Goal: Information Seeking & Learning: Learn about a topic

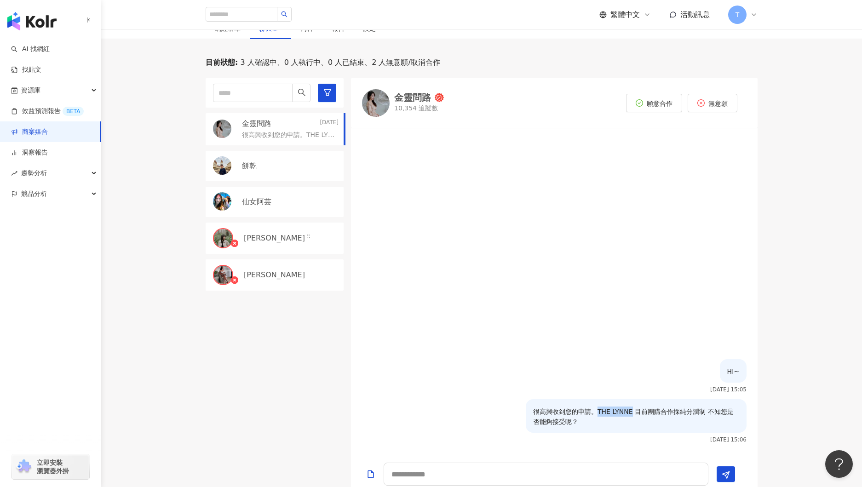
click at [41, 130] on link "商案媒合" at bounding box center [29, 131] width 37 height 9
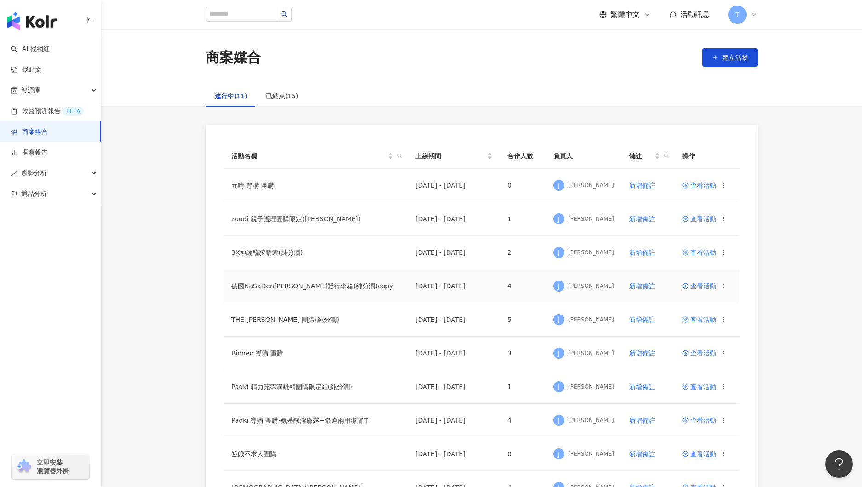
click at [706, 286] on span "查看活動" at bounding box center [699, 286] width 34 height 6
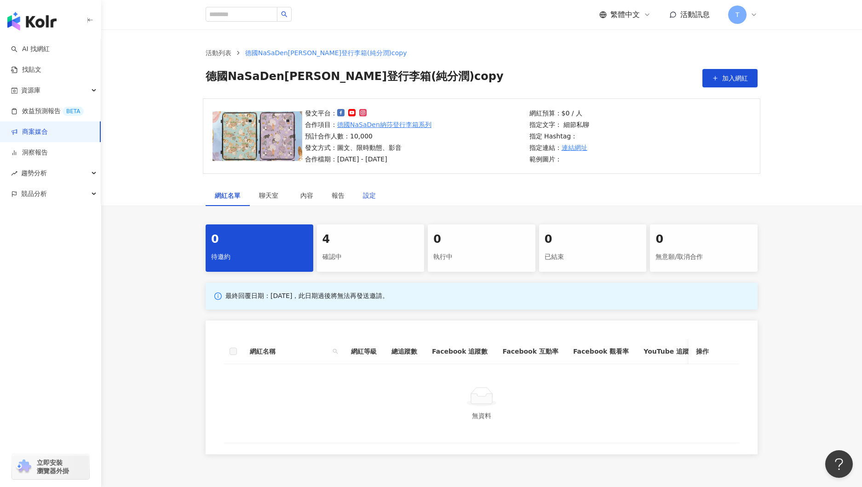
click at [367, 193] on div "設定" at bounding box center [369, 195] width 13 height 10
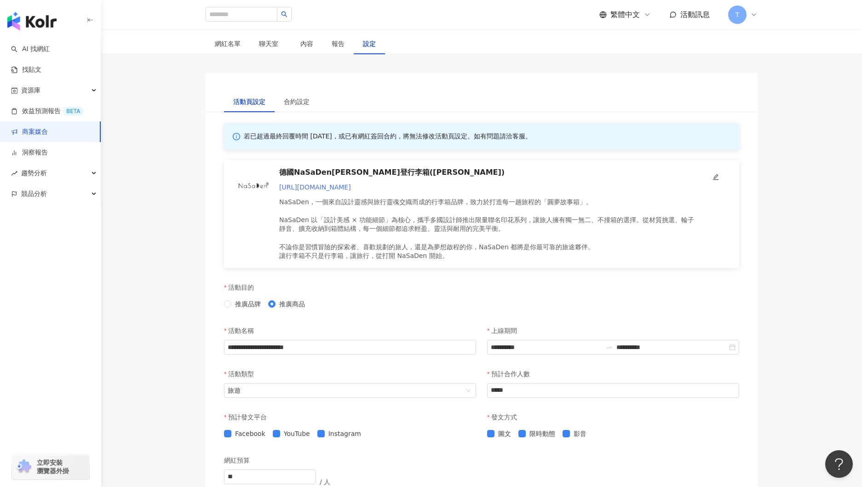
scroll to position [224, 0]
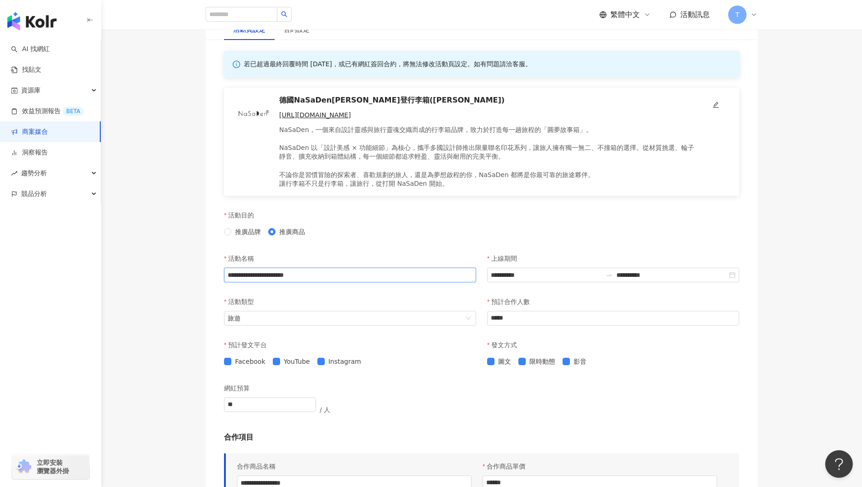
click at [357, 280] on input "**********" at bounding box center [350, 275] width 252 height 15
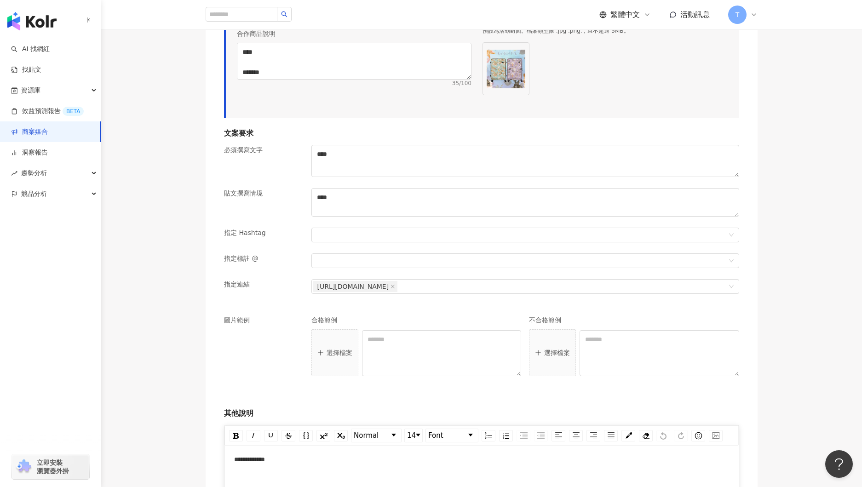
scroll to position [1225, 0]
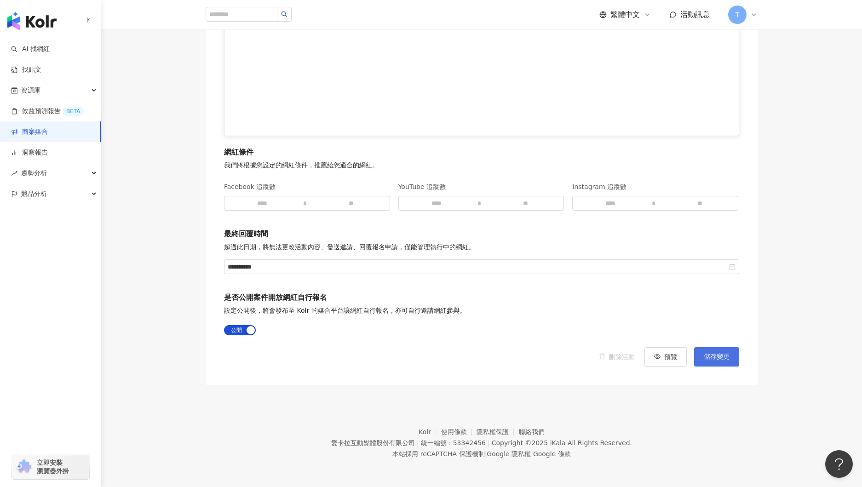
type input "**********"
click at [730, 356] on button "儲存變更" at bounding box center [716, 356] width 45 height 19
click at [33, 132] on link "商案媒合" at bounding box center [29, 131] width 37 height 9
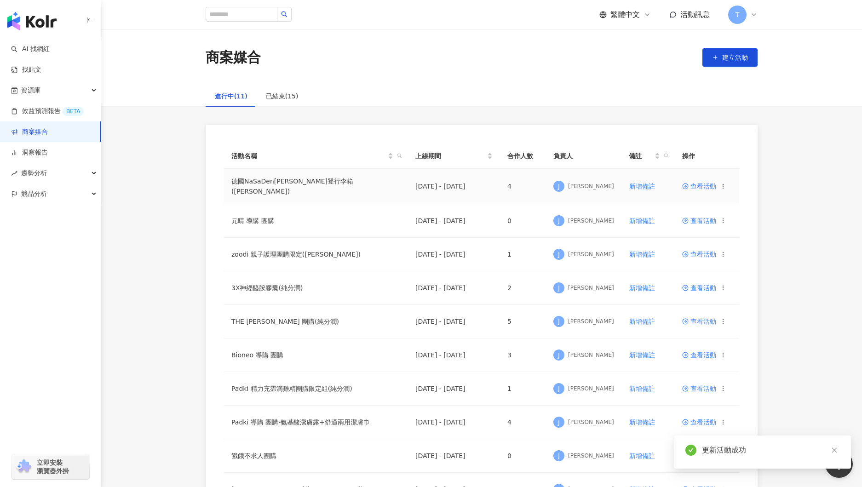
click at [700, 189] on td "查看活動" at bounding box center [707, 186] width 64 height 35
click at [708, 186] on span "查看活動" at bounding box center [699, 186] width 34 height 6
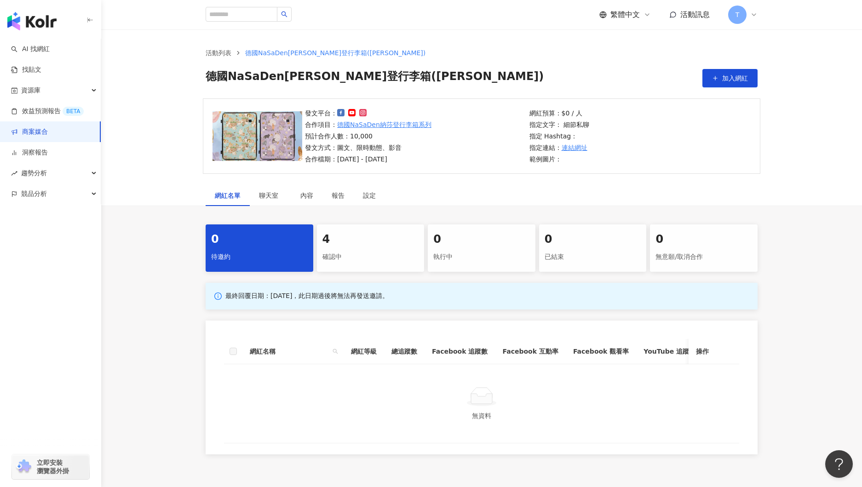
click at [346, 248] on div "4 確認中" at bounding box center [371, 248] width 108 height 47
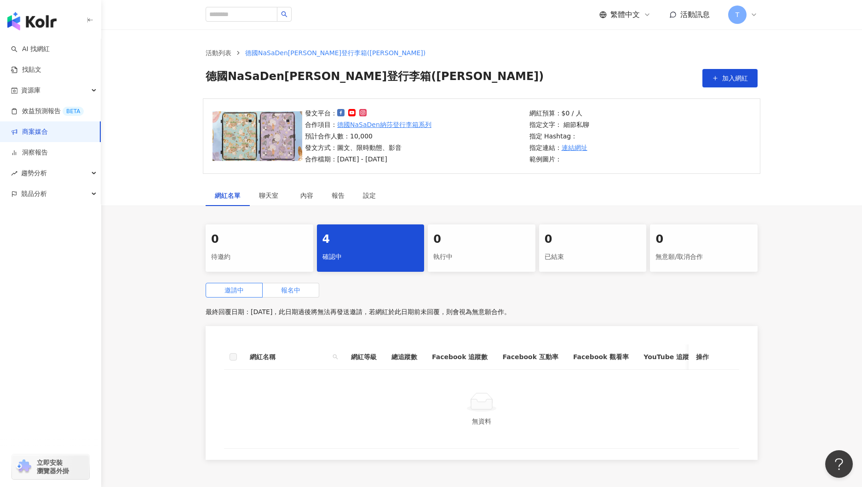
click at [290, 291] on span "報名中" at bounding box center [290, 290] width 19 height 7
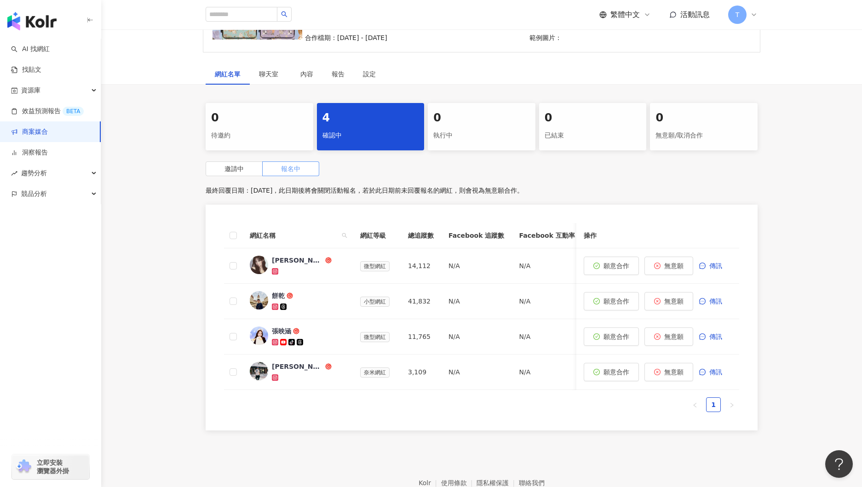
scroll to position [173, 0]
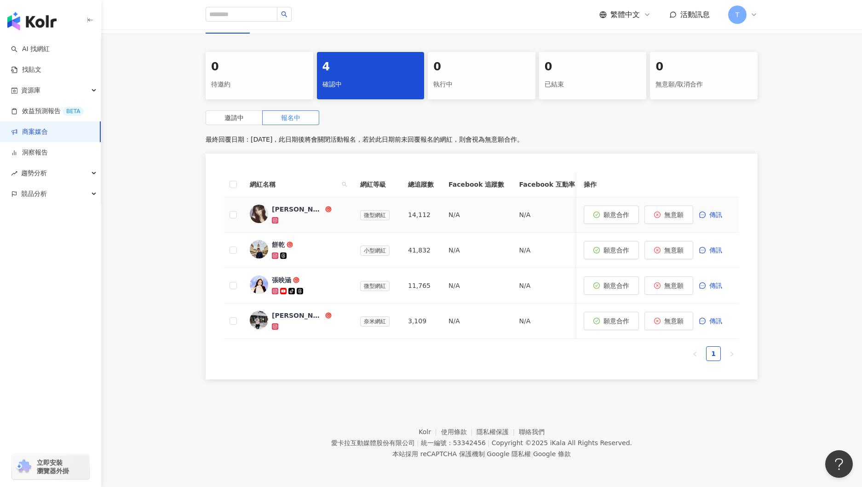
click at [290, 207] on div "[PERSON_NAME]" at bounding box center [298, 209] width 52 height 9
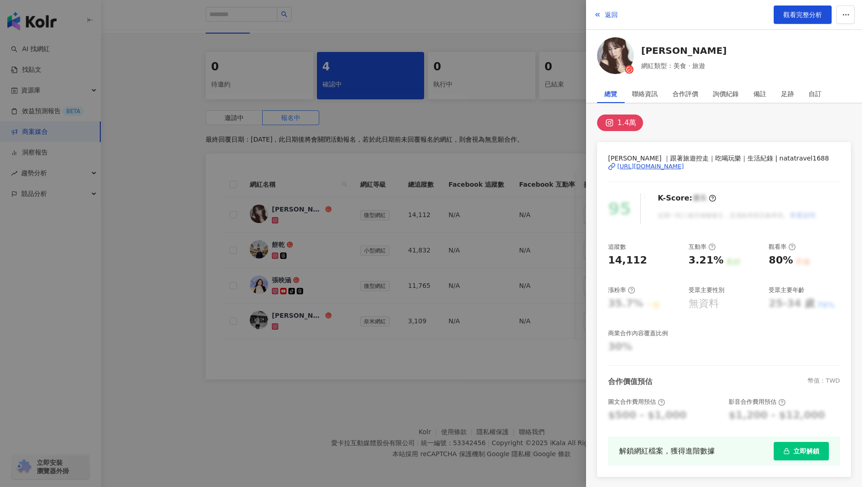
click at [668, 166] on div "[URL][DOMAIN_NAME]" at bounding box center [650, 166] width 67 height 8
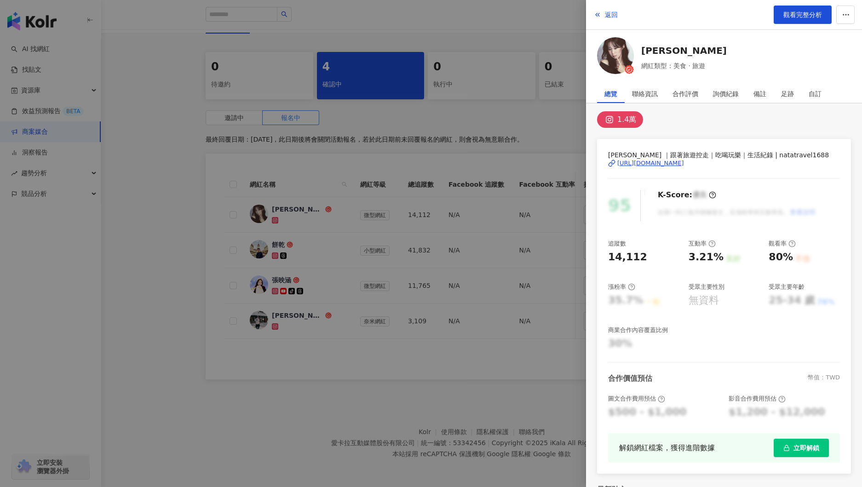
scroll to position [0, 0]
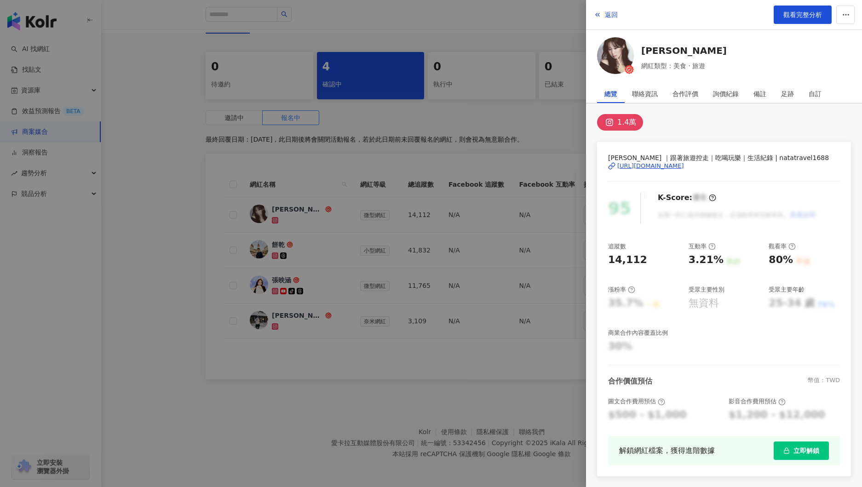
click at [626, 51] on img at bounding box center [615, 55] width 37 height 37
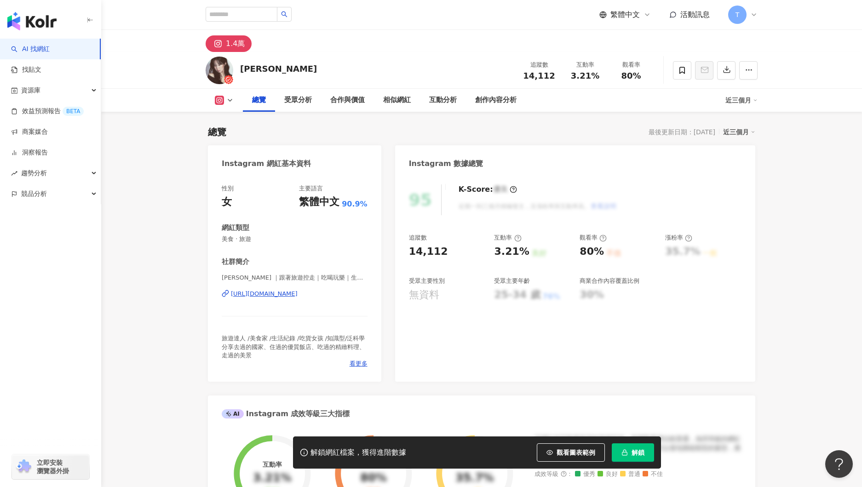
scroll to position [2, 0]
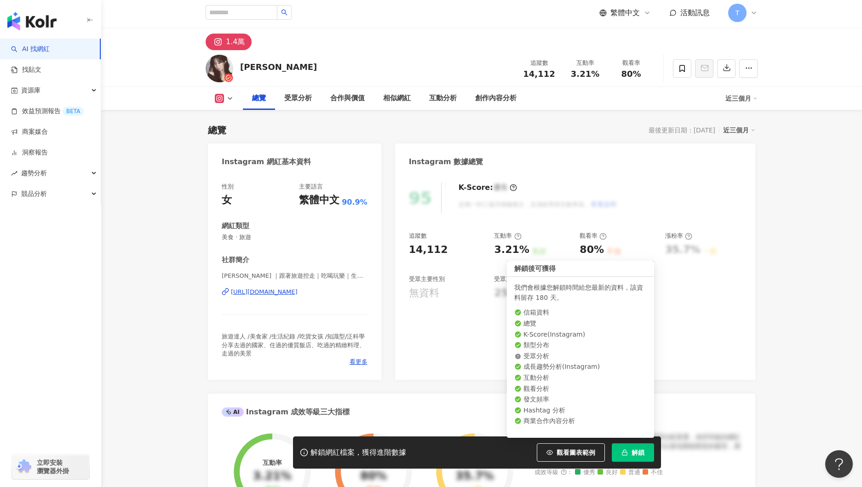
click at [640, 452] on span "解鎖" at bounding box center [638, 452] width 13 height 7
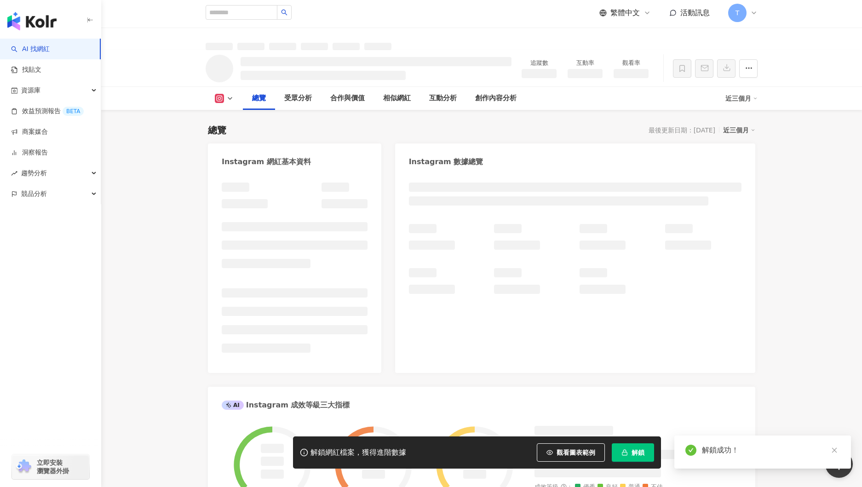
scroll to position [3, 0]
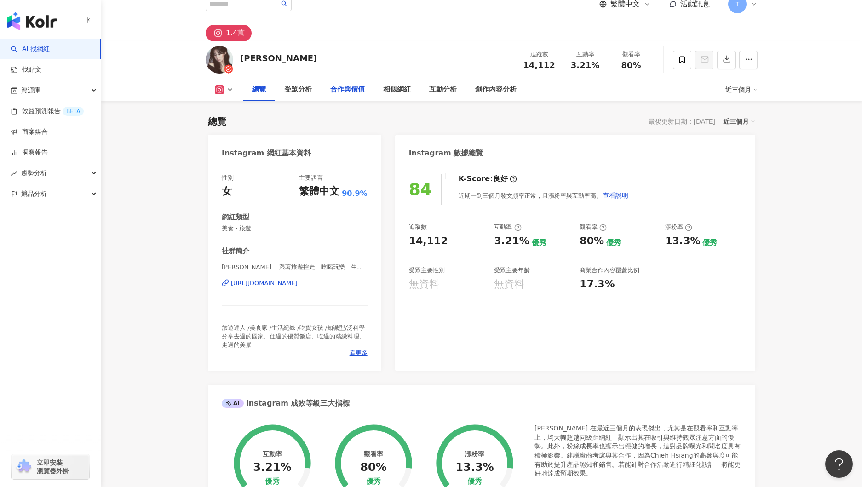
scroll to position [13, 0]
